Goal: Task Accomplishment & Management: Manage account settings

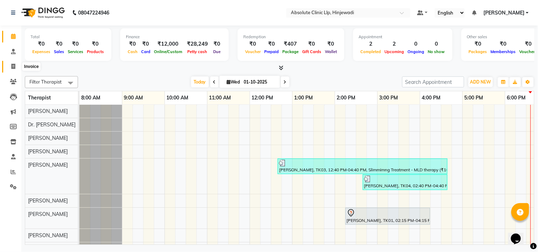
click at [11, 63] on span at bounding box center [13, 67] width 12 height 8
select select "5113"
select select "service"
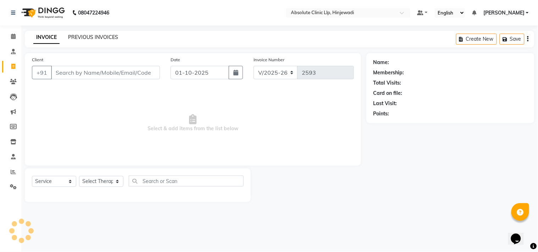
click at [95, 37] on link "PREVIOUS INVOICES" at bounding box center [93, 37] width 50 height 6
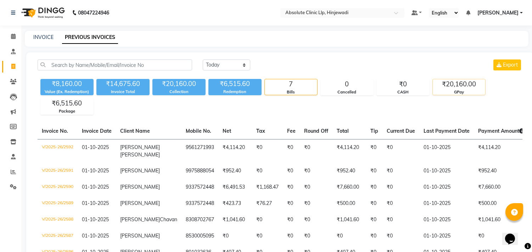
click at [445, 85] on div "₹20,160.00" at bounding box center [459, 84] width 52 height 10
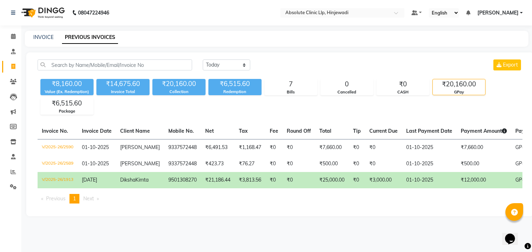
click at [54, 13] on img at bounding box center [42, 13] width 49 height 20
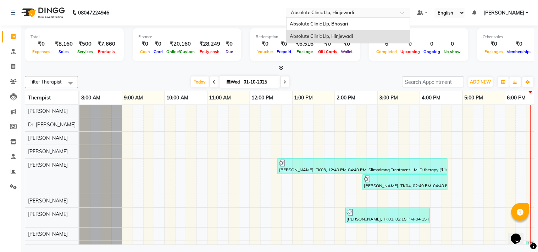
click at [348, 12] on input "text" at bounding box center [341, 13] width 103 height 7
click at [346, 25] on span "Absolute Clinic Llp, Bhosari" at bounding box center [319, 24] width 58 height 6
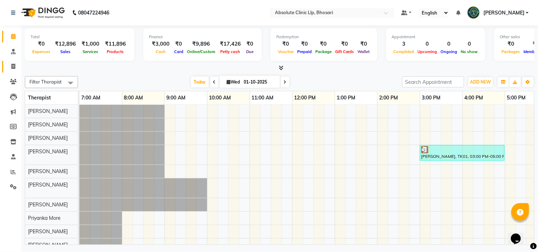
click at [16, 71] on link "Invoice" at bounding box center [10, 67] width 17 height 12
select select "service"
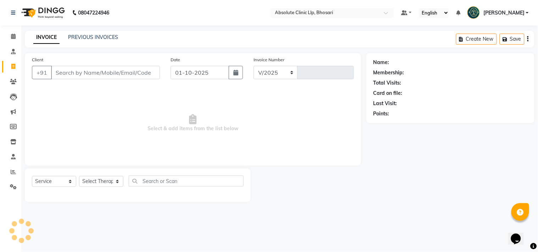
select select "4706"
type input "2764"
click at [84, 38] on link "PREVIOUS INVOICES" at bounding box center [93, 37] width 50 height 6
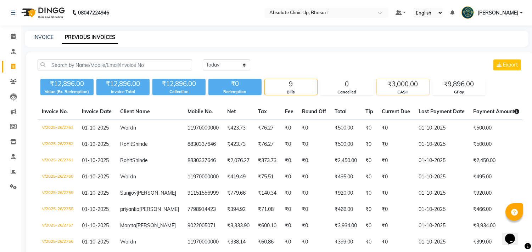
click at [401, 85] on div "₹3,000.00" at bounding box center [403, 84] width 52 height 10
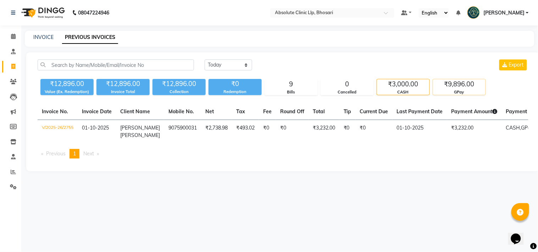
click at [456, 82] on div "₹9,896.00" at bounding box center [459, 84] width 52 height 10
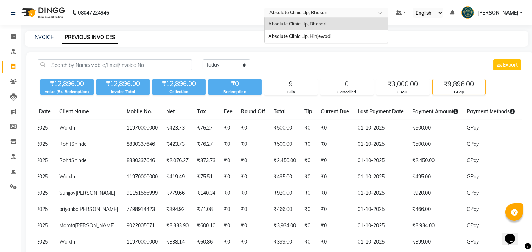
click at [321, 15] on input "text" at bounding box center [319, 13] width 103 height 7
click at [323, 36] on span "Absolute Clinic Llp, Hinjewadi" at bounding box center [299, 36] width 63 height 6
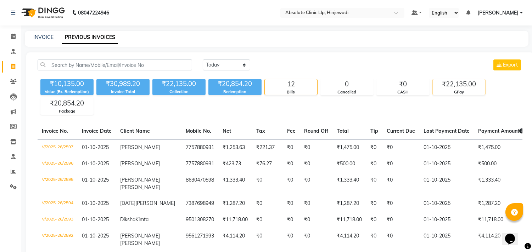
click at [459, 85] on div "₹22,135.00" at bounding box center [459, 84] width 52 height 10
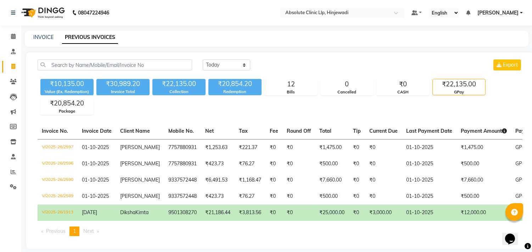
click at [52, 11] on img at bounding box center [42, 13] width 49 height 20
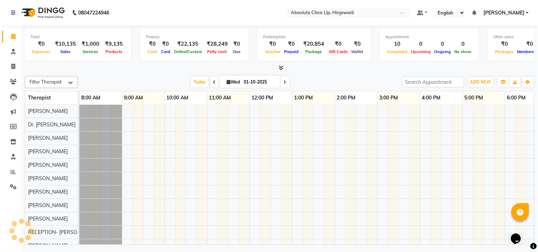
scroll to position [0, 98]
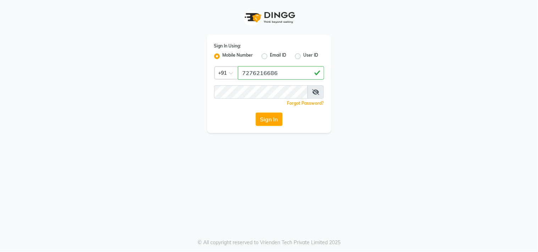
type input "7276216686"
click at [270, 122] on button "Sign In" at bounding box center [269, 119] width 27 height 13
